Goal: Information Seeking & Learning: Learn about a topic

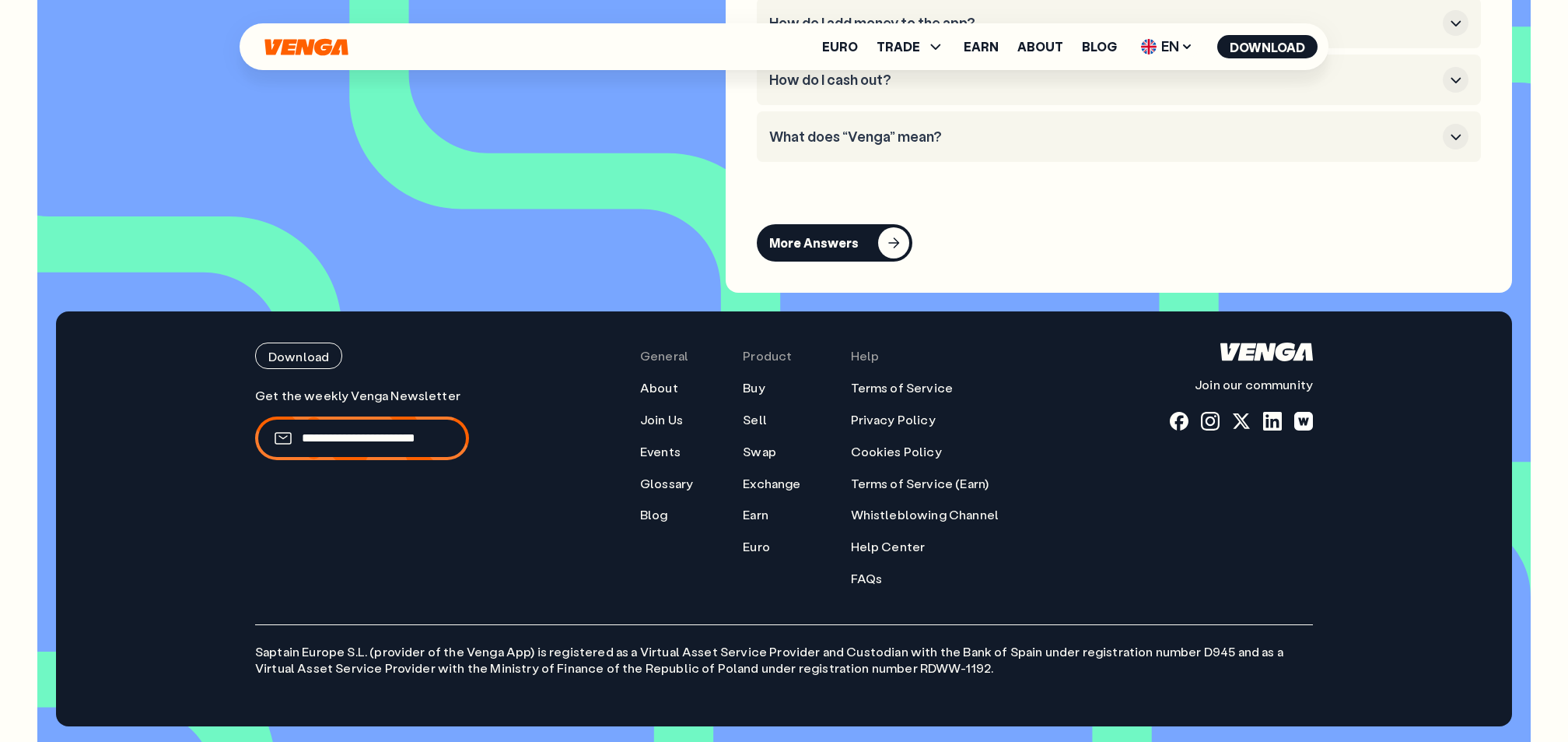
scroll to position [6970, 0]
click at [665, 513] on link "Blog" at bounding box center [654, 514] width 28 height 16
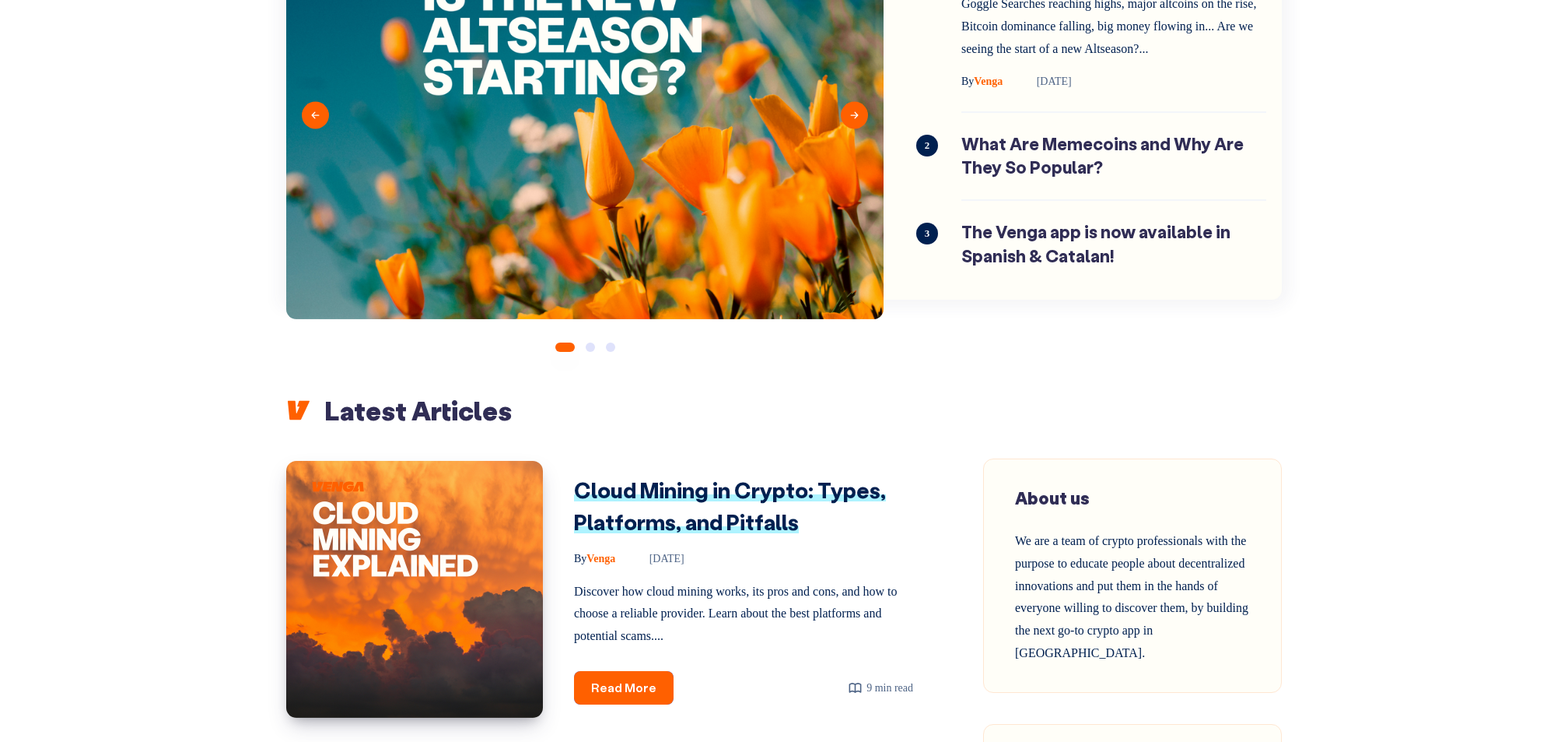
scroll to position [239, 0]
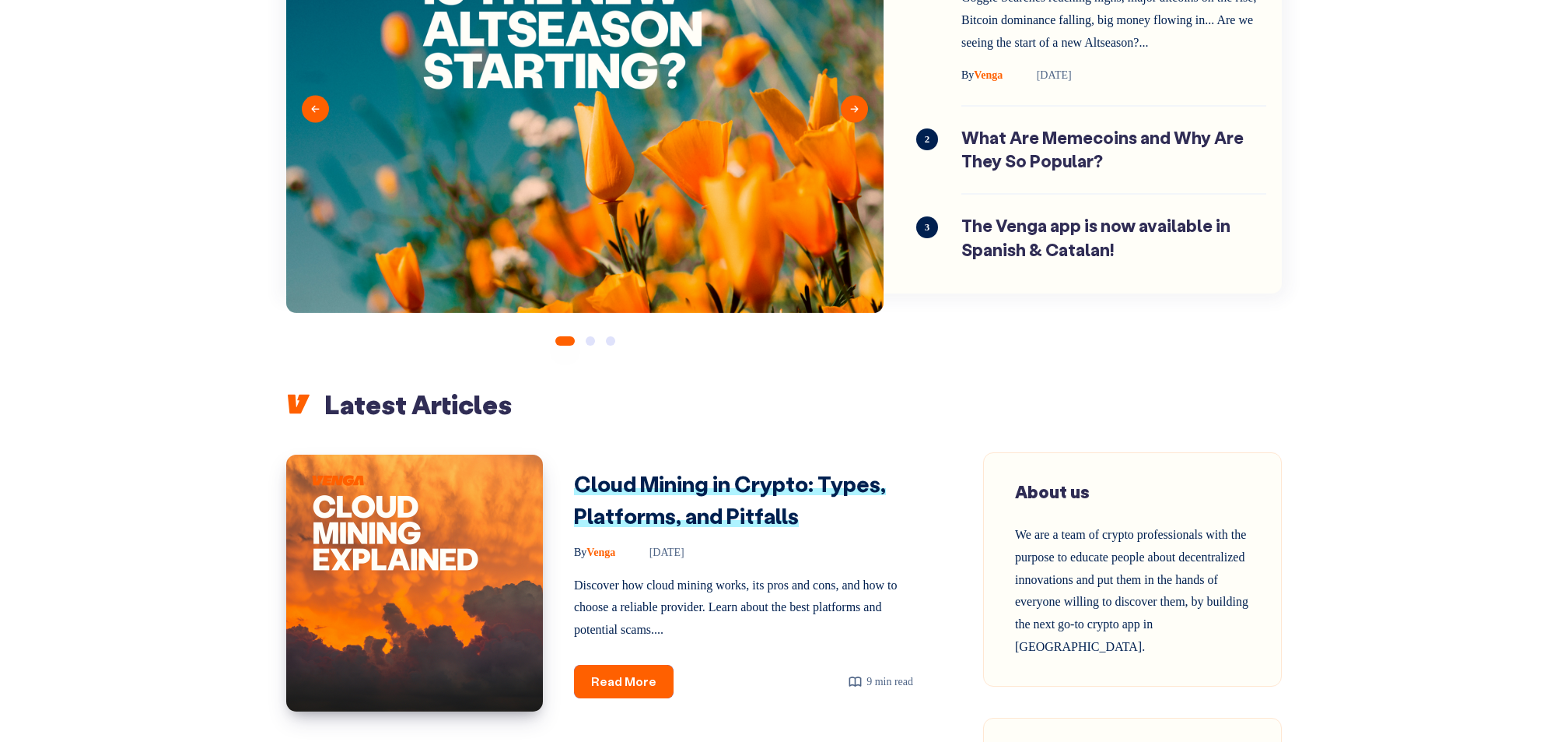
click at [719, 493] on link "Cloud Mining in Crypto: Types, Platforms, and Pitfalls" at bounding box center [729, 500] width 312 height 60
